Goal: Task Accomplishment & Management: Manage account settings

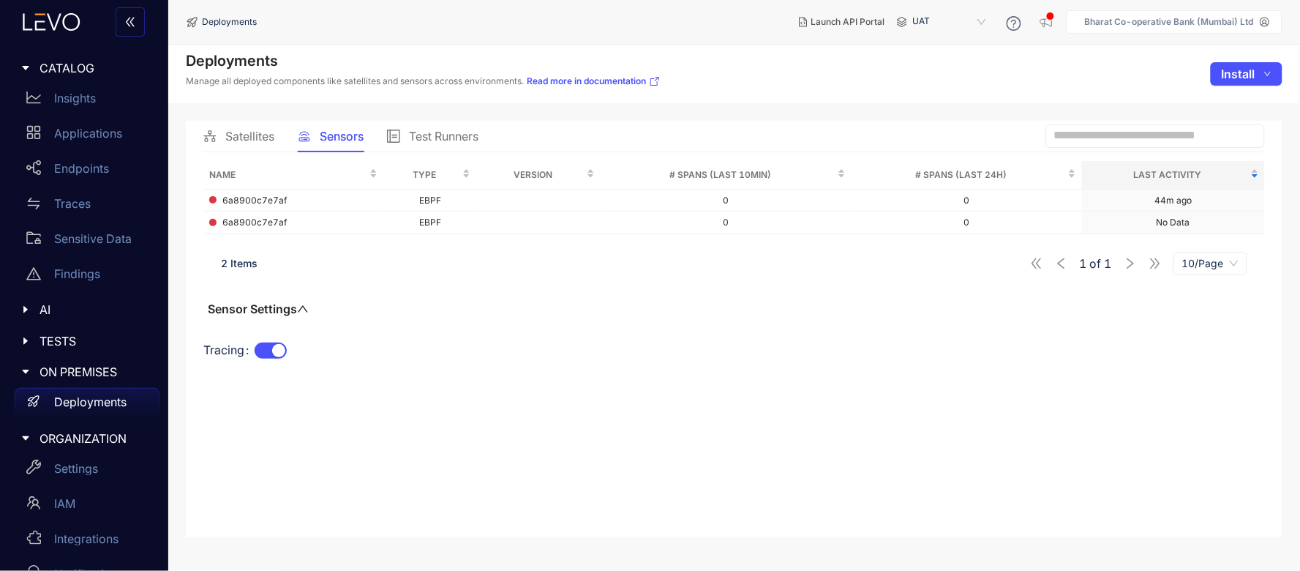
click at [1264, 23] on icon at bounding box center [1265, 22] width 10 height 10
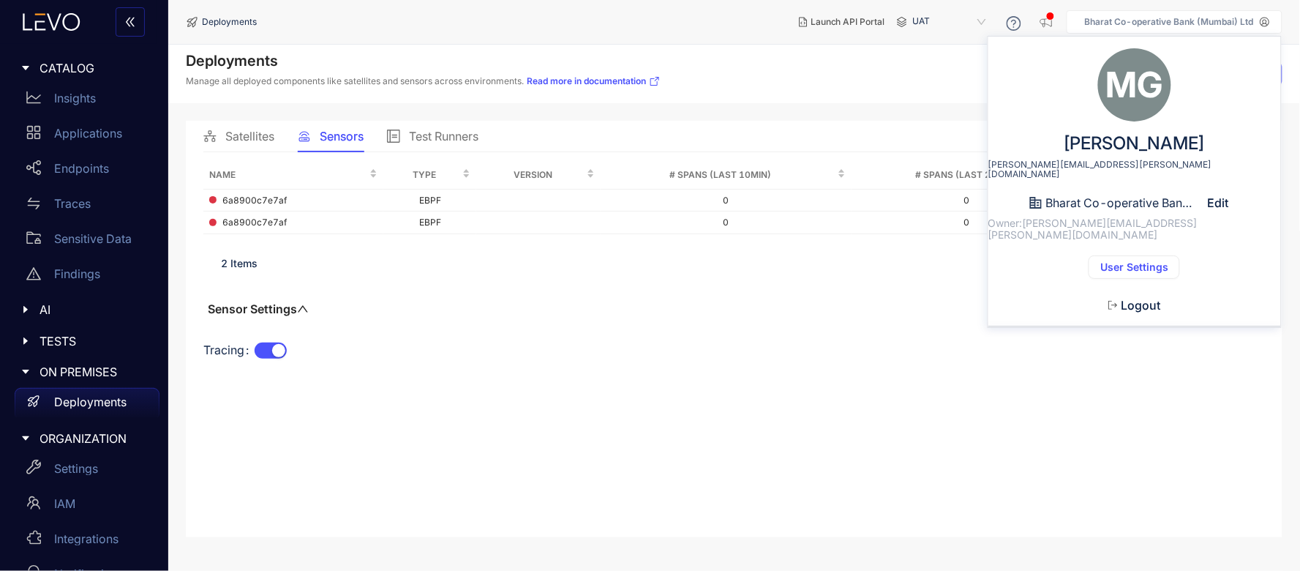
click at [1136, 298] on span "Logout" at bounding box center [1141, 304] width 40 height 13
